Goal: Navigation & Orientation: Find specific page/section

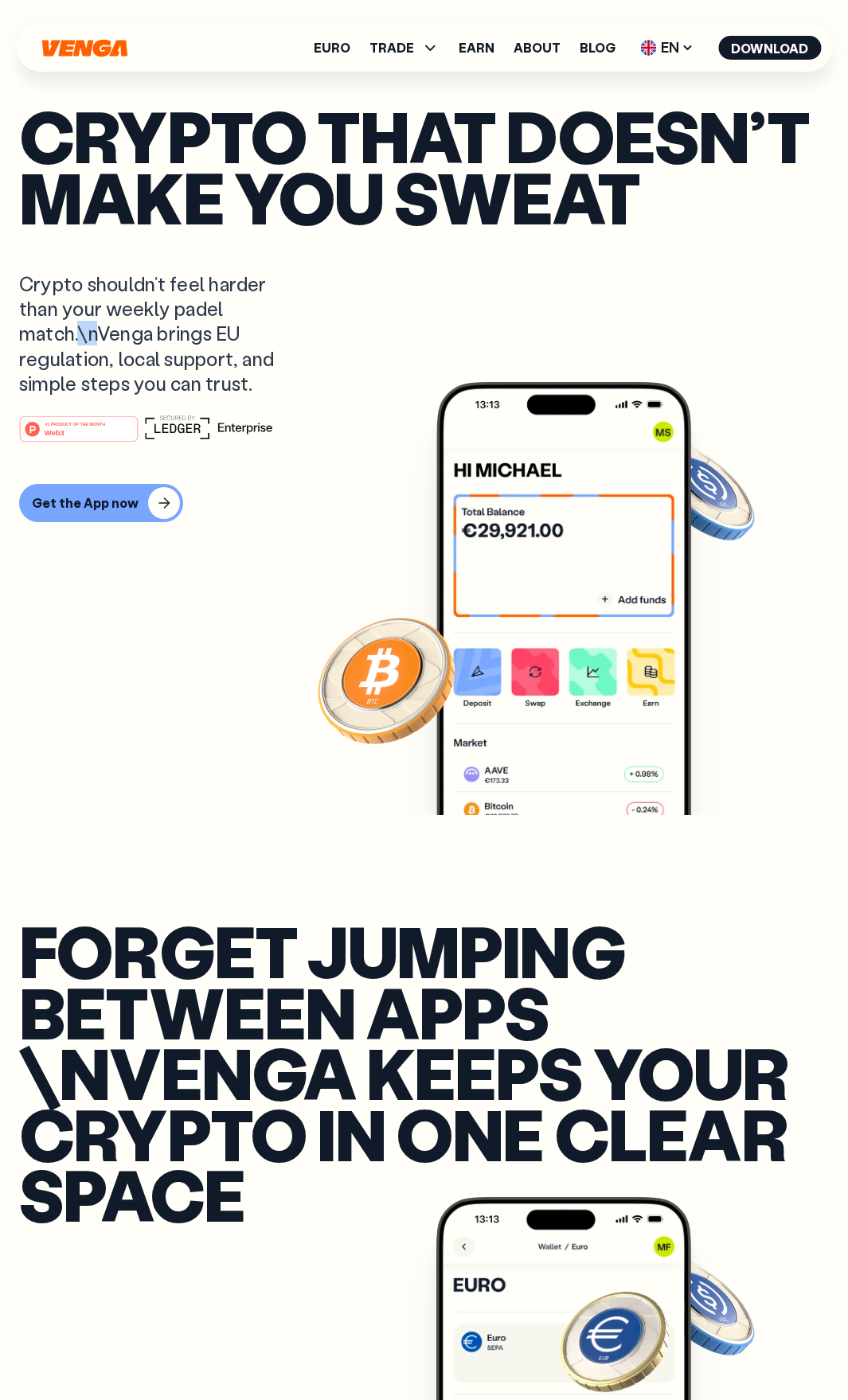
click at [82, 341] on p "Crypto shouldn’t feel harder than your weekly padel match.\nVenga brings EU reg…" at bounding box center [162, 333] width 286 height 124
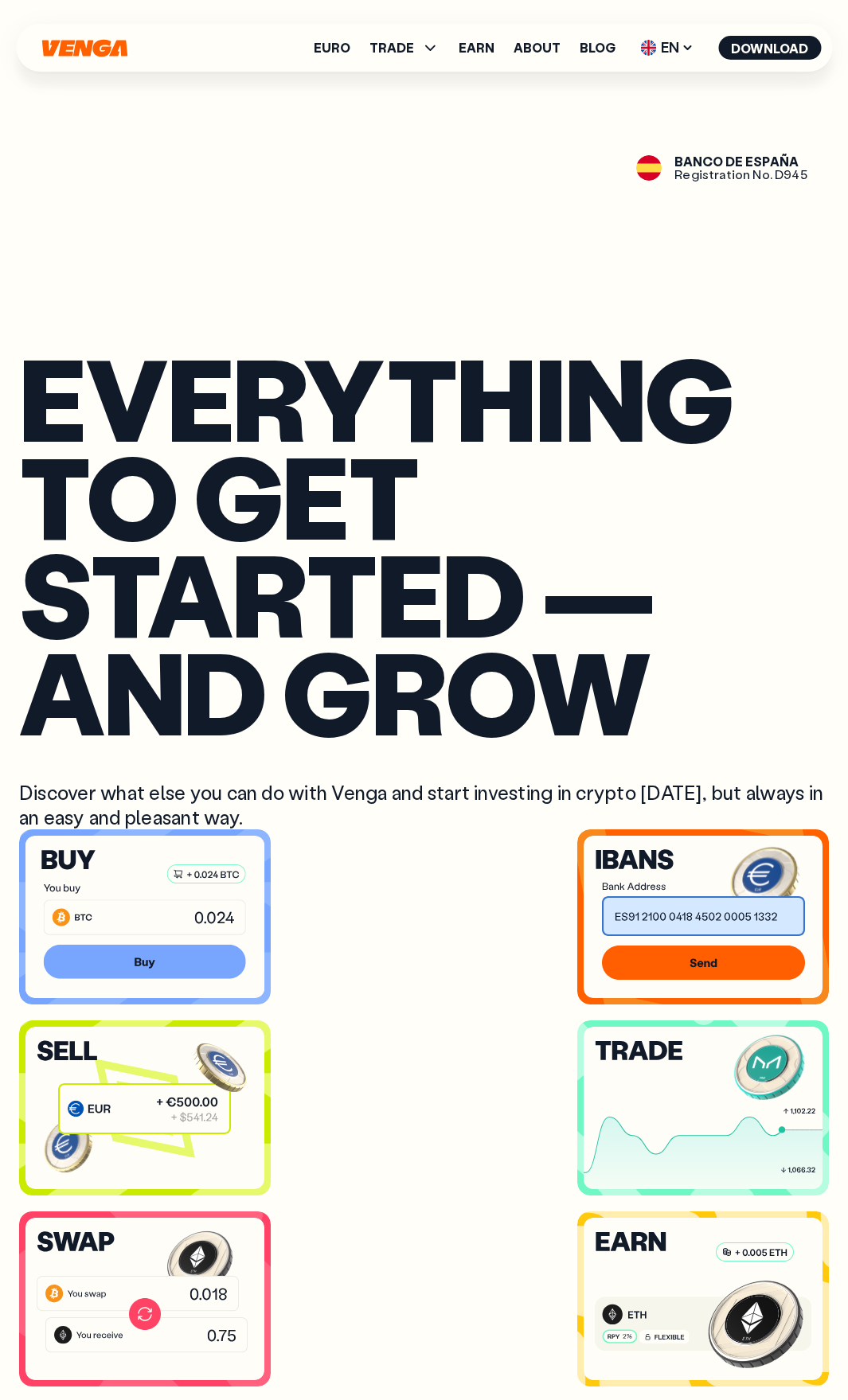
scroll to position [4458, 0]
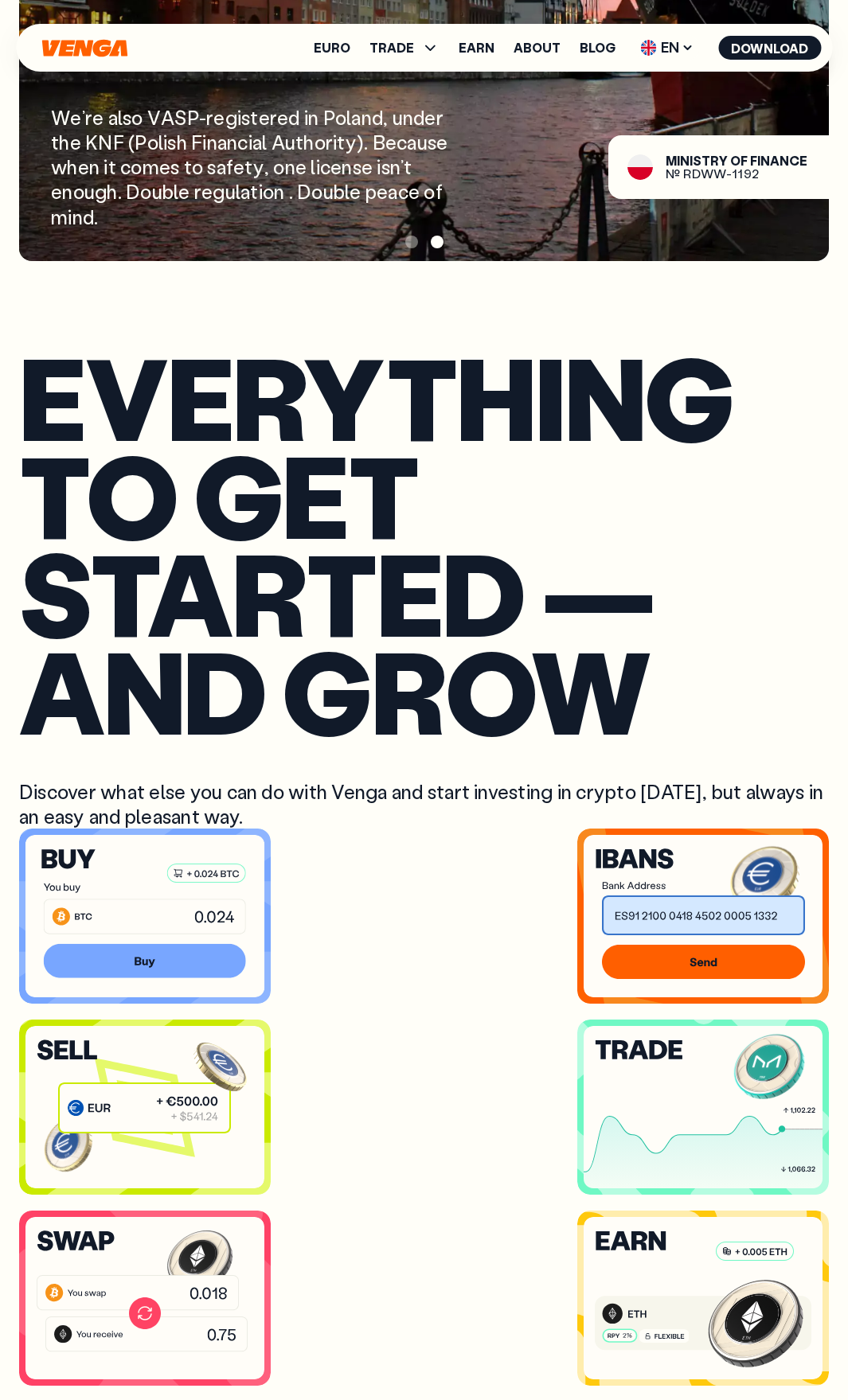
click at [93, 347] on h2 "Everything to get started — and grow" at bounding box center [424, 543] width 809 height 392
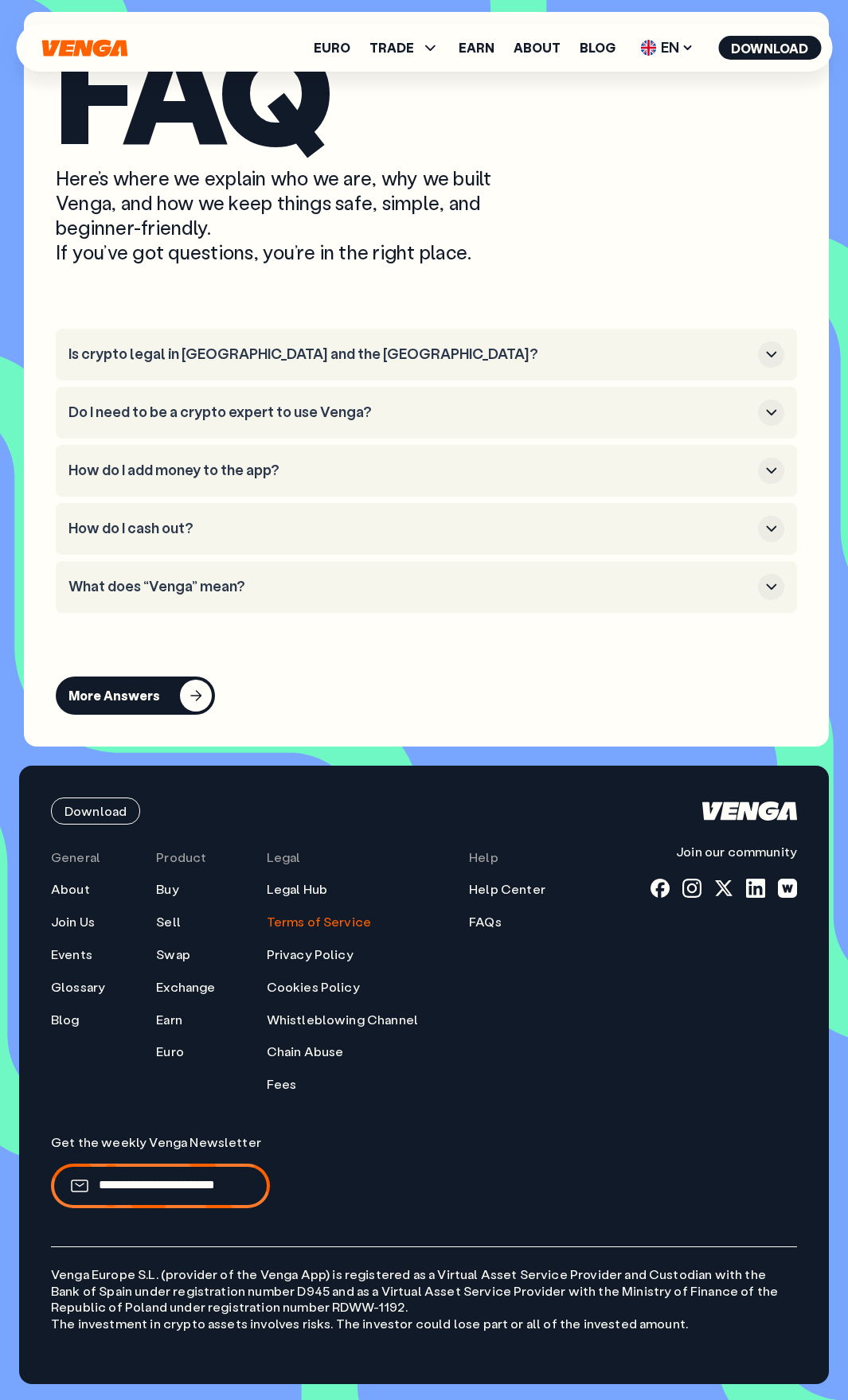
scroll to position [8644, 0]
click at [316, 930] on link "Terms of Service" at bounding box center [319, 922] width 105 height 17
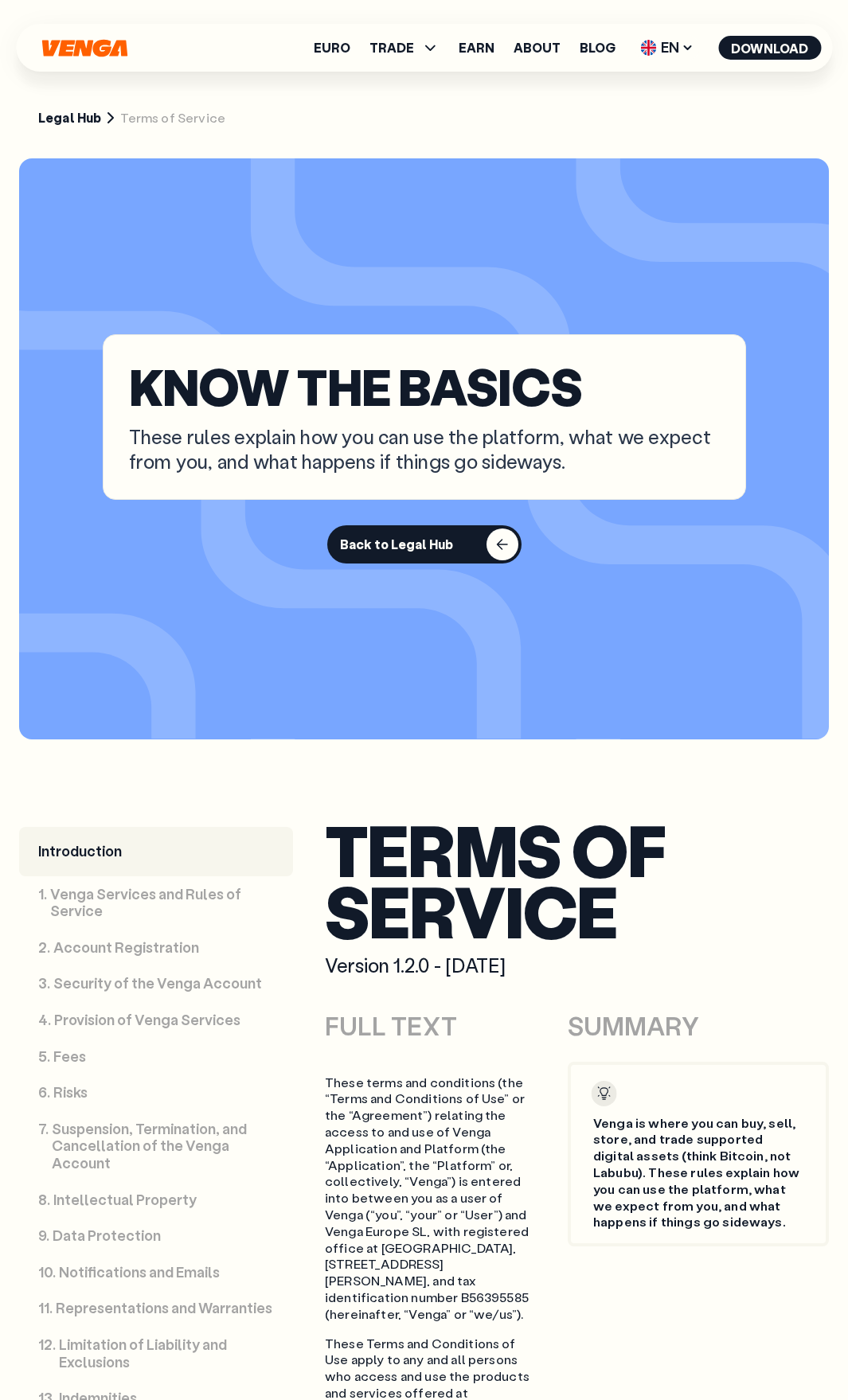
click at [77, 39] on icon "Home" at bounding box center [83, 48] width 89 height 18
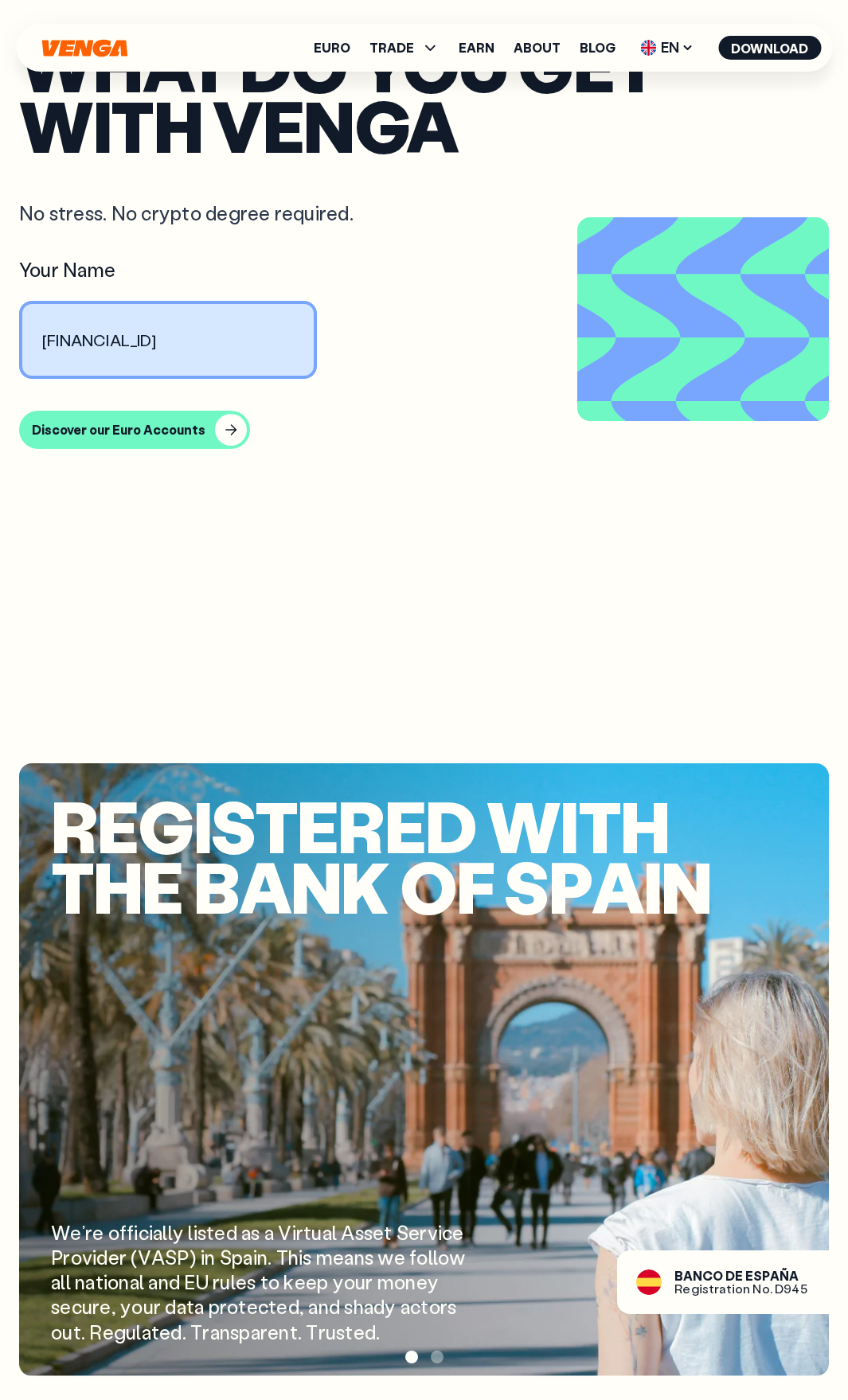
scroll to position [3344, 0]
